Goal: Task Accomplishment & Management: Manage account settings

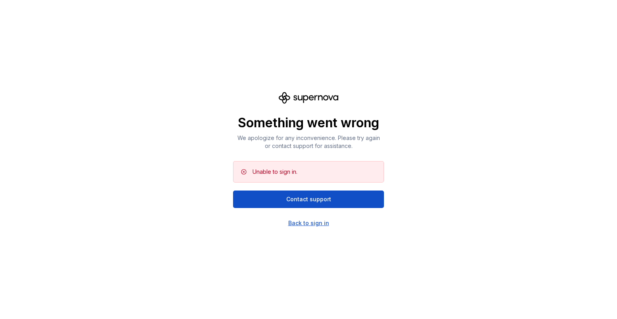
drag, startPoint x: 291, startPoint y: 203, endPoint x: 294, endPoint y: 224, distance: 21.2
click at [293, 224] on div "Something went wrong We apologize for any inconvenience. Please try again or co…" at bounding box center [308, 159] width 151 height 135
click at [294, 224] on div "Back to sign in" at bounding box center [308, 223] width 41 height 8
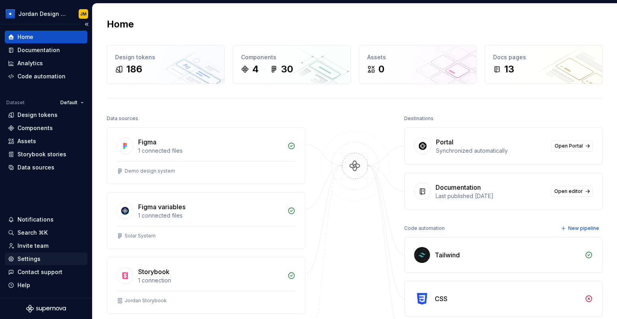
click at [40, 257] on div "Settings" at bounding box center [46, 259] width 76 height 8
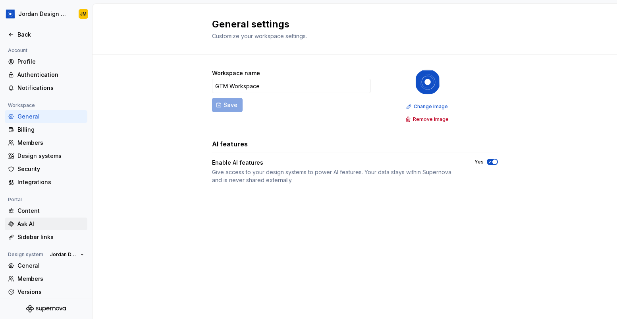
click at [36, 222] on div "Ask AI" at bounding box center [50, 224] width 67 height 8
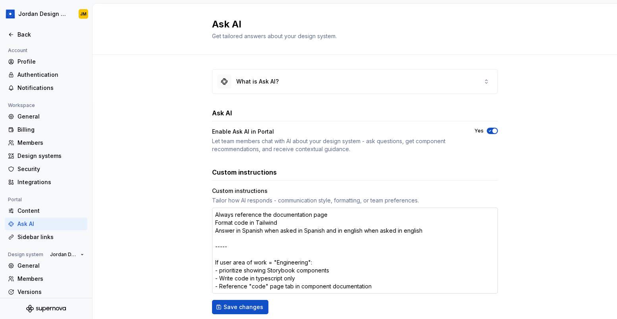
click at [244, 239] on textarea "Always reference the documentation page Format code in Tailwind Answer in Spani…" at bounding box center [355, 250] width 286 height 86
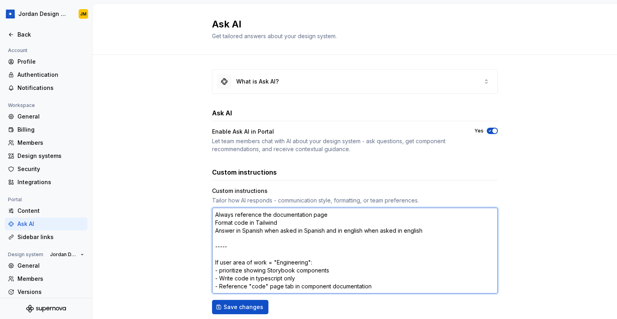
type textarea "*"
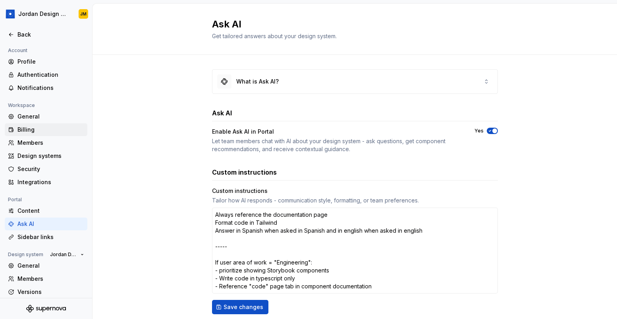
click at [54, 132] on div "Billing" at bounding box center [50, 130] width 67 height 8
